Goal: Entertainment & Leisure: Consume media (video, audio)

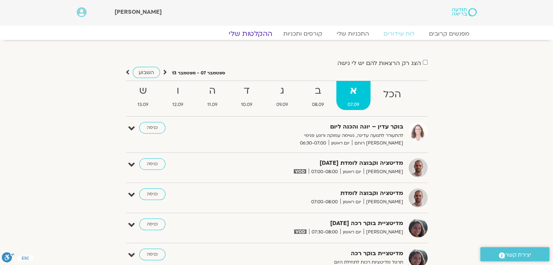
click at [247, 32] on link "ההקלטות שלי" at bounding box center [250, 33] width 61 height 9
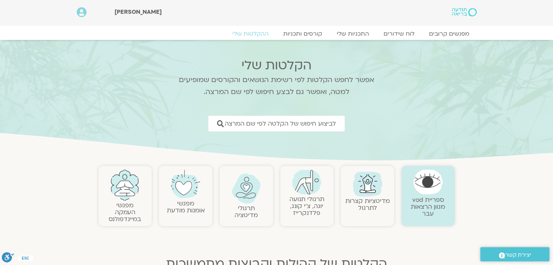
click at [304, 197] on link "תרגולי תנועה יוגה, צ׳י קונג, [PERSON_NAME]" at bounding box center [306, 206] width 35 height 22
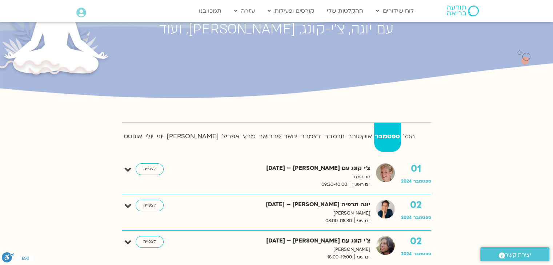
scroll to position [109, 0]
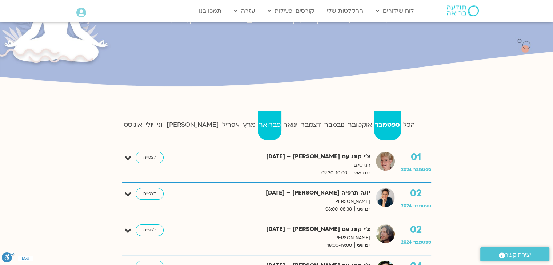
click at [258, 125] on strong "פברואר" at bounding box center [270, 125] width 24 height 11
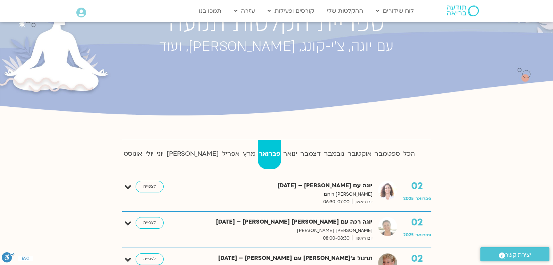
scroll to position [73, 0]
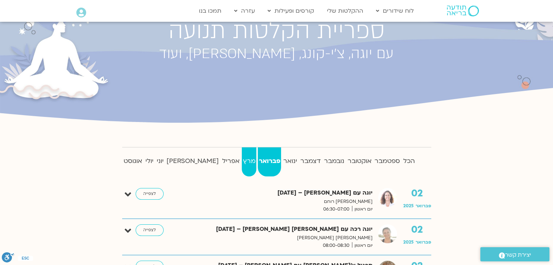
click at [242, 158] on strong "מרץ" at bounding box center [249, 161] width 15 height 11
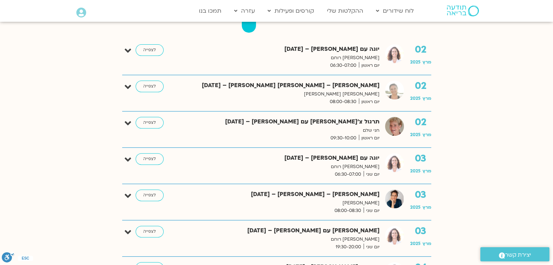
scroll to position [218, 0]
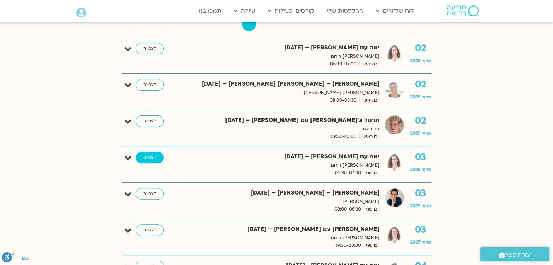
click at [146, 156] on link "לצפייה" at bounding box center [150, 158] width 28 height 12
